Goal: Information Seeking & Learning: Compare options

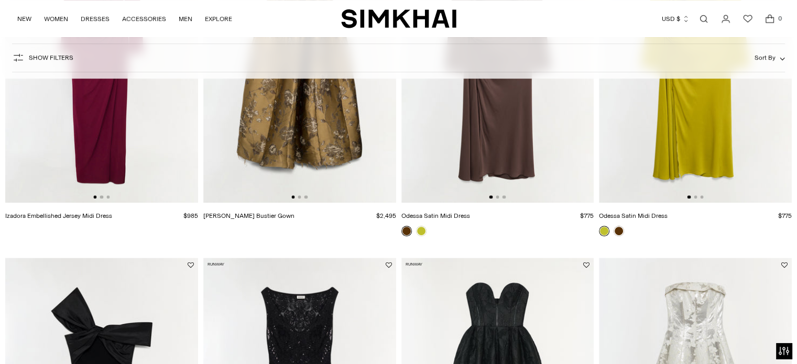
scroll to position [419, 0]
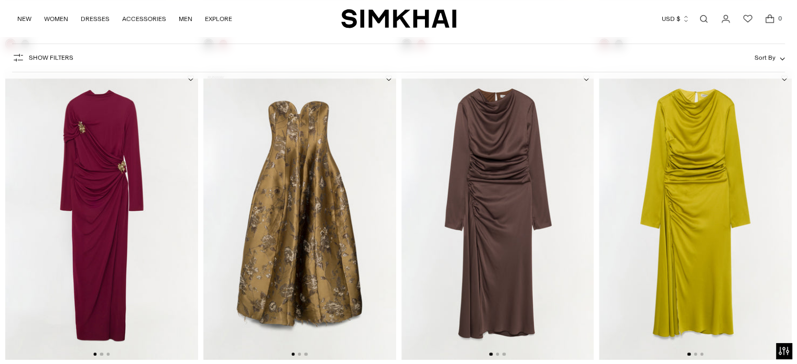
click at [109, 146] on img at bounding box center [101, 215] width 193 height 289
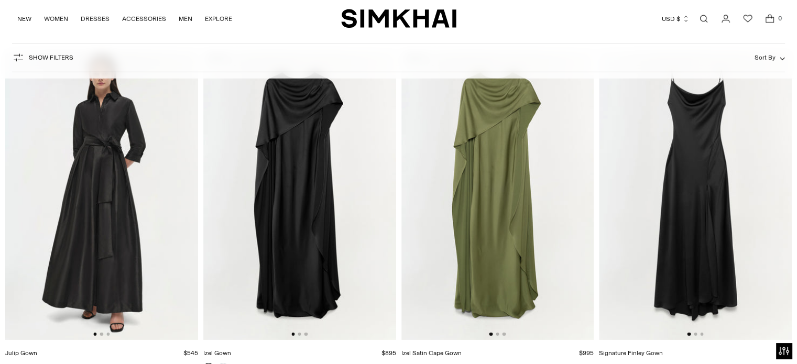
scroll to position [3234, 0]
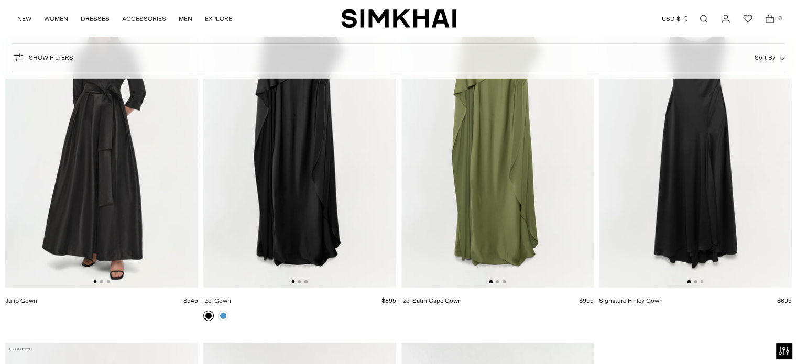
click at [492, 160] on img at bounding box center [497, 142] width 193 height 289
click at [282, 214] on img at bounding box center [299, 142] width 193 height 289
click at [499, 197] on img at bounding box center [497, 142] width 193 height 289
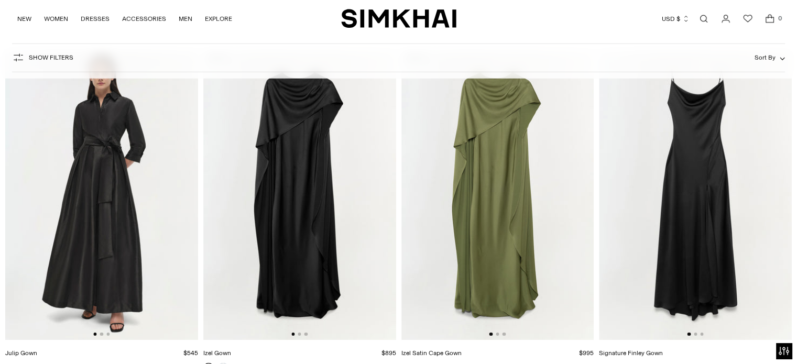
click at [707, 171] on img at bounding box center [695, 195] width 193 height 289
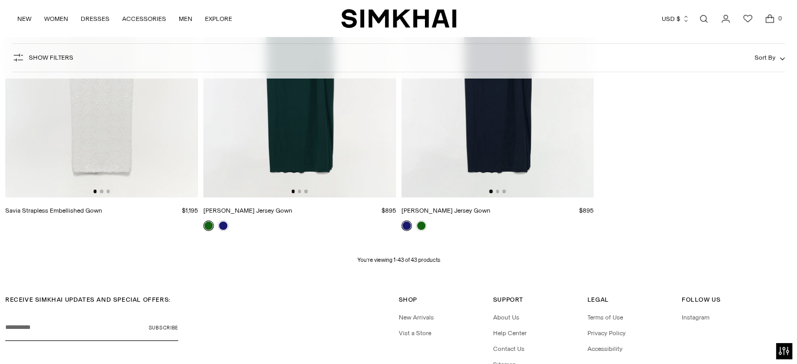
scroll to position [3758, 0]
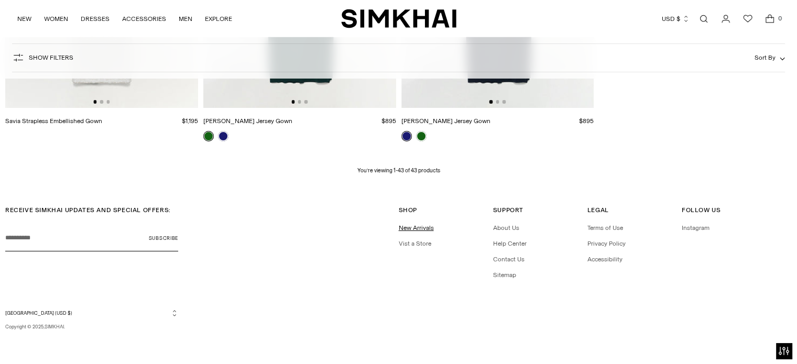
click at [418, 227] on link "New Arrivals" at bounding box center [416, 227] width 35 height 7
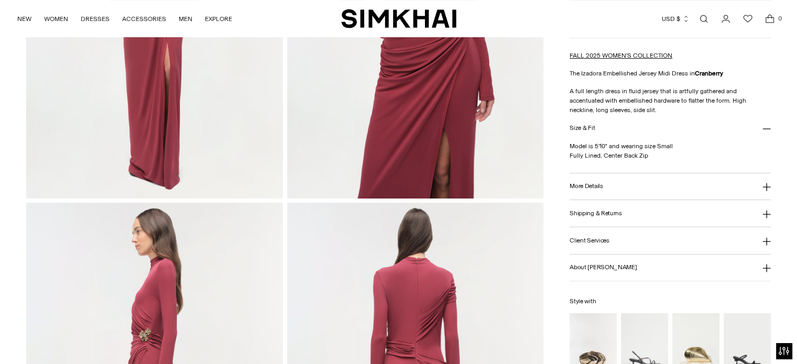
scroll to position [367, 0]
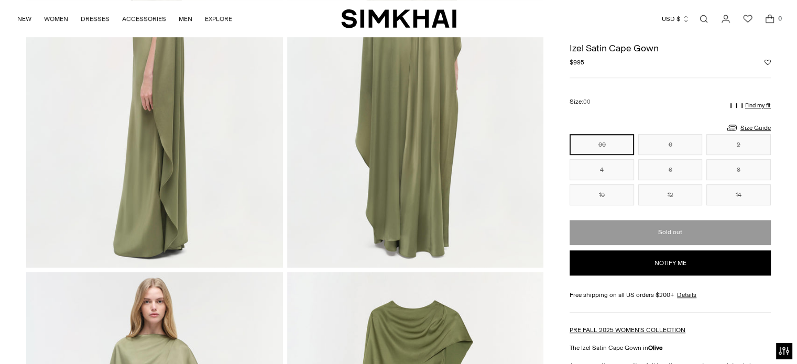
scroll to position [572, 0]
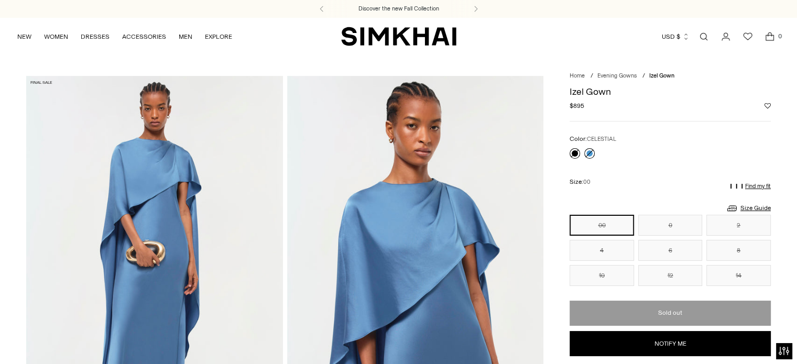
click at [586, 149] on link at bounding box center [589, 153] width 10 height 10
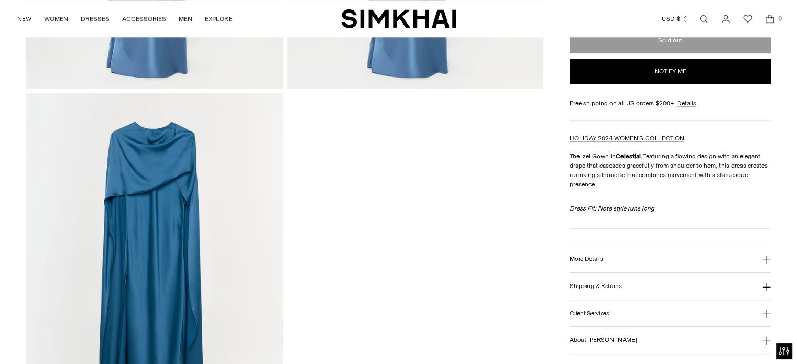
scroll to position [1153, 0]
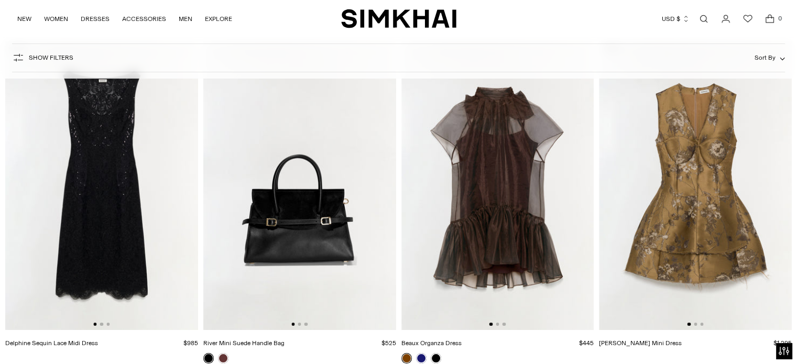
scroll to position [105, 0]
